Goal: Check status: Check status

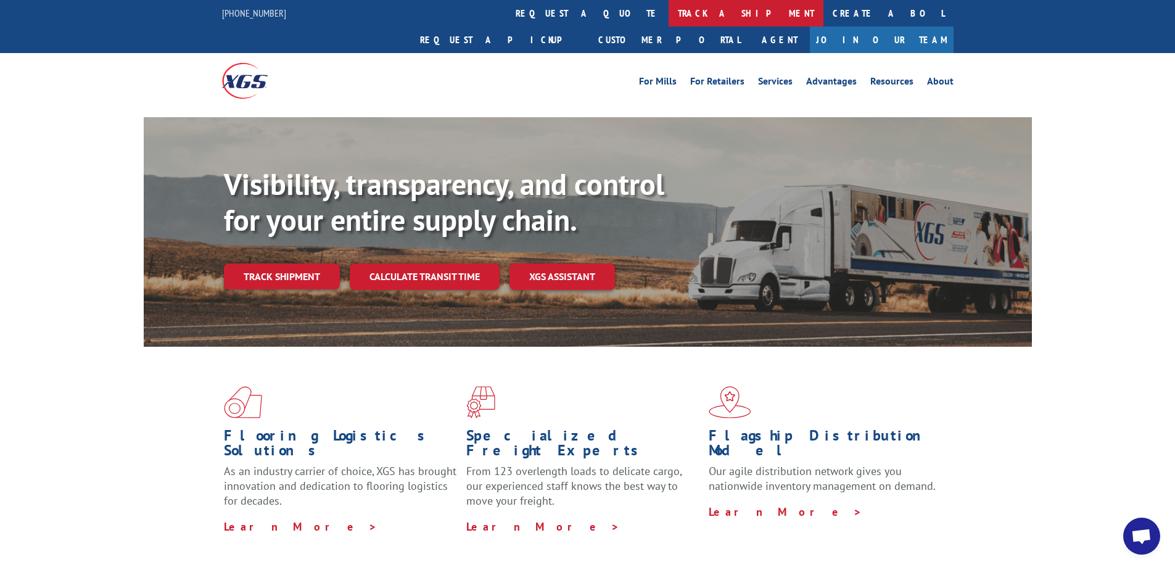
click at [669, 17] on link "track a shipment" at bounding box center [746, 13] width 155 height 27
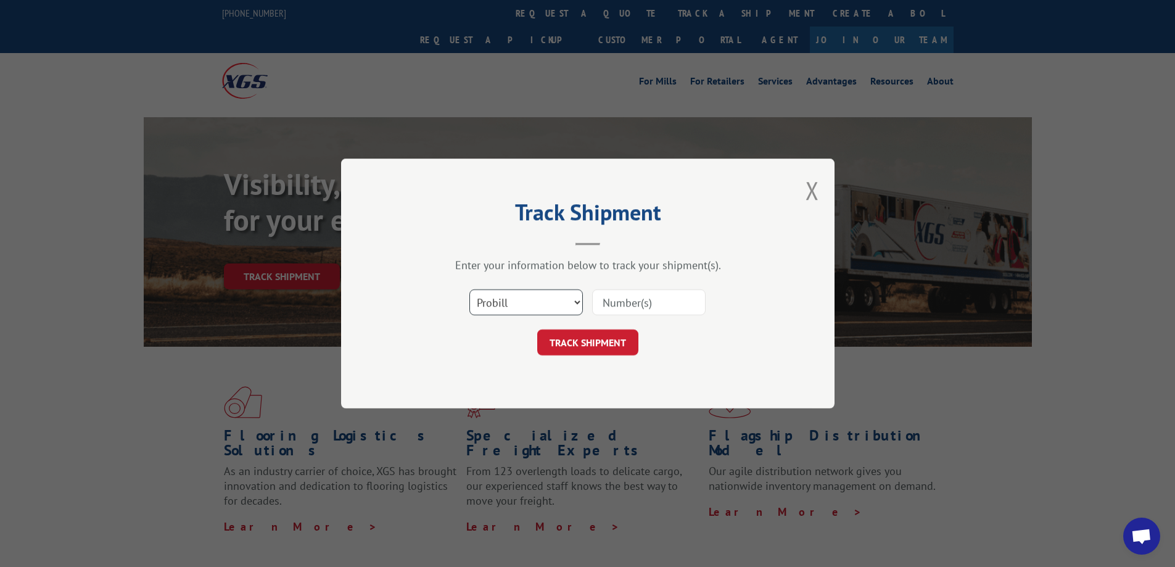
click at [561, 306] on select "Select category... Probill BOL PO" at bounding box center [525, 302] width 113 height 26
click at [469, 289] on select "Select category... Probill BOL PO" at bounding box center [525, 302] width 113 height 26
click at [555, 308] on select "Select category... Probill BOL PO" at bounding box center [525, 302] width 113 height 26
click at [649, 311] on input at bounding box center [648, 302] width 113 height 26
click at [505, 292] on select "Select category... Probill BOL PO" at bounding box center [525, 302] width 113 height 26
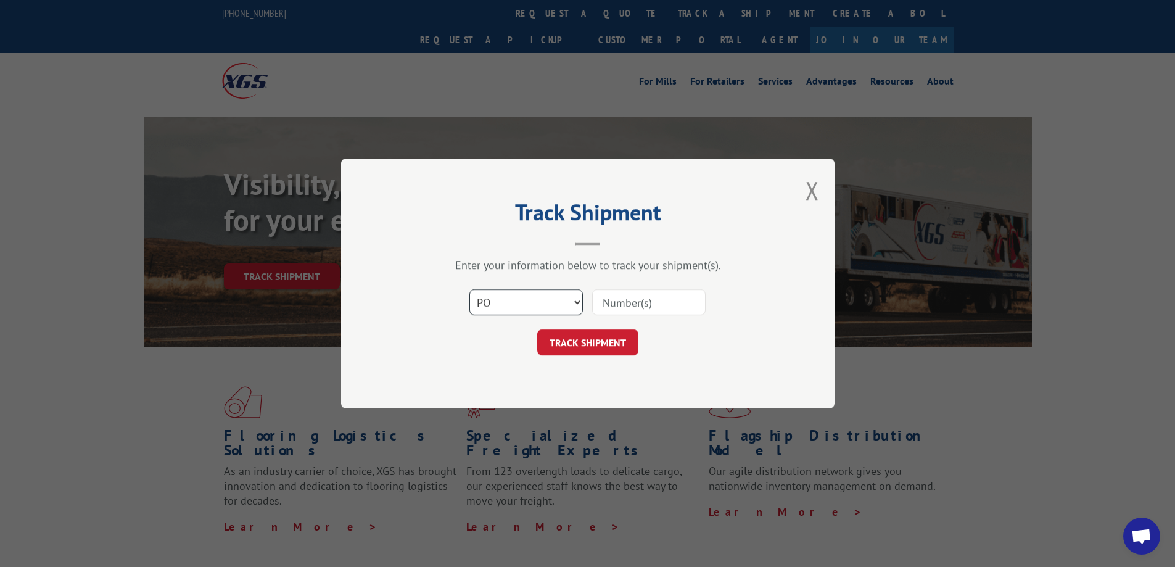
select select "probill"
click at [469, 289] on select "Select category... Probill BOL PO" at bounding box center [525, 302] width 113 height 26
drag, startPoint x: 647, startPoint y: 300, endPoint x: 645, endPoint y: 307, distance: 6.6
click at [647, 300] on input at bounding box center [648, 302] width 113 height 26
paste input "16944702"
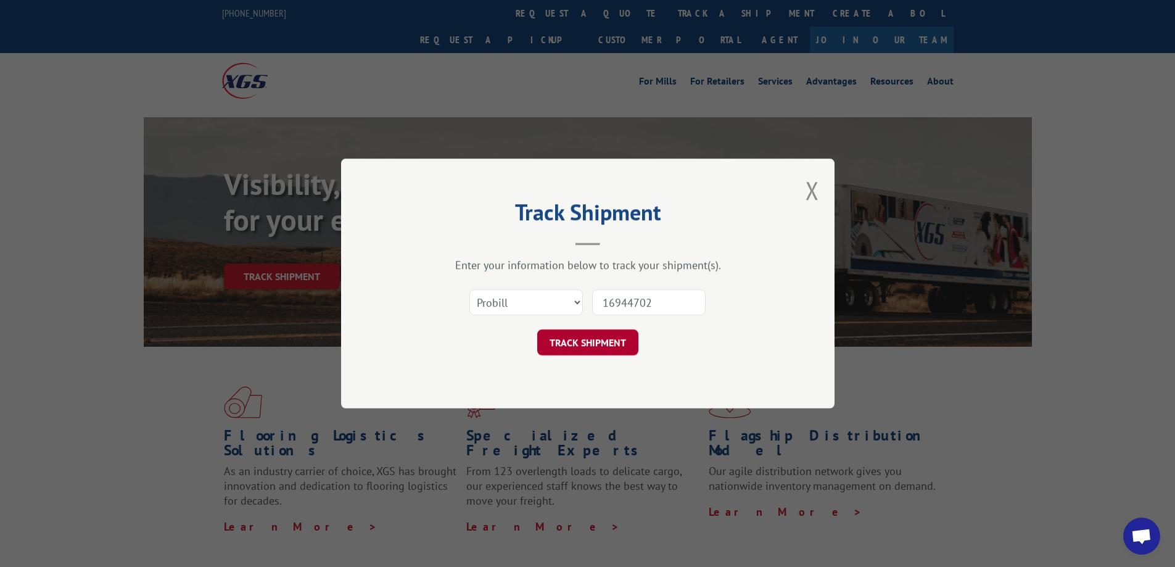
type input "16944702"
click at [598, 347] on button "TRACK SHIPMENT" at bounding box center [587, 342] width 101 height 26
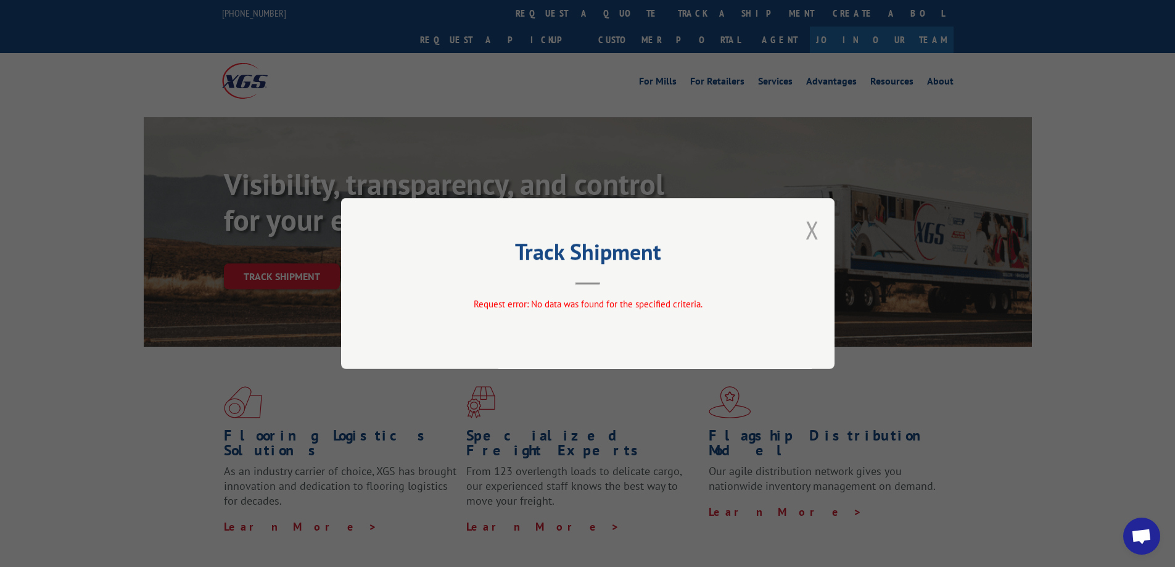
click at [810, 227] on button "Close modal" at bounding box center [813, 229] width 14 height 33
